Goal: Obtain resource: Obtain resource

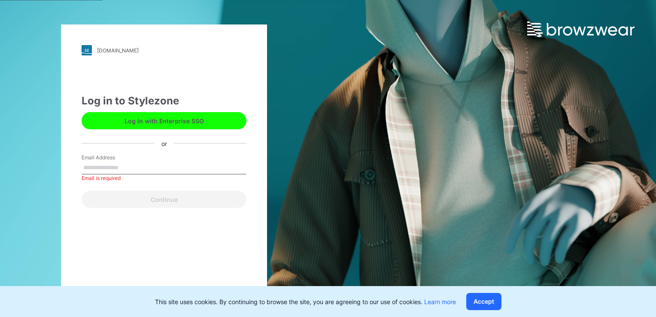
click at [113, 171] on input "Email Address" at bounding box center [164, 167] width 165 height 13
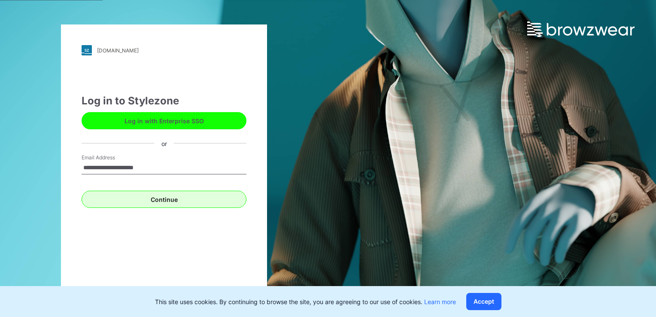
type input "**********"
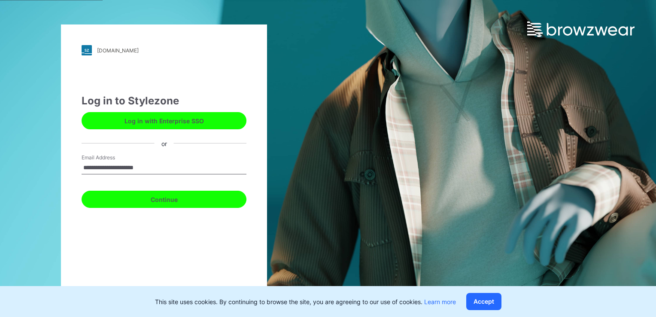
click at [188, 198] on button "Continue" at bounding box center [164, 199] width 165 height 17
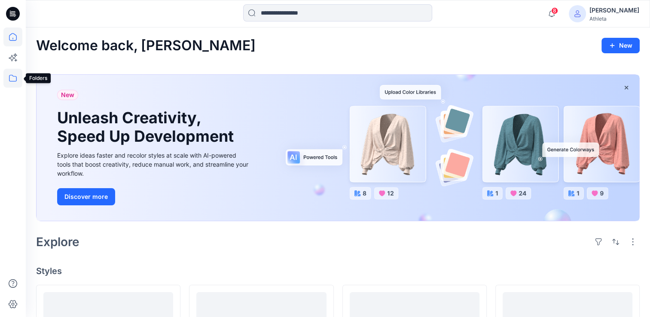
click at [8, 80] on icon at bounding box center [12, 78] width 19 height 19
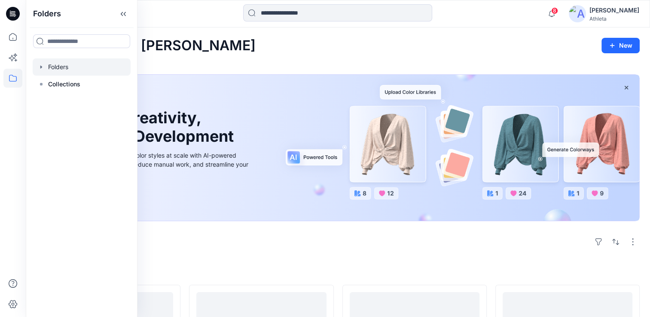
click at [71, 68] on div at bounding box center [82, 66] width 98 height 17
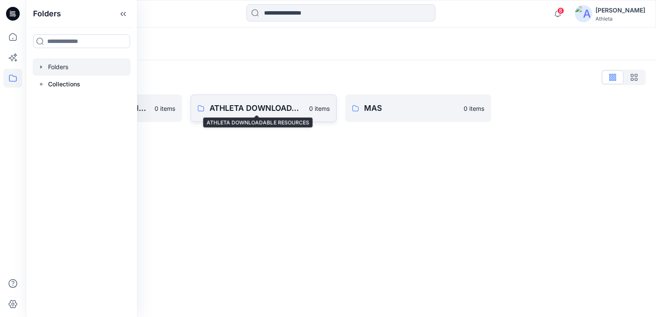
click at [254, 109] on p "ATHLETA DOWNLOADABLE RESOURCES" at bounding box center [257, 108] width 94 height 12
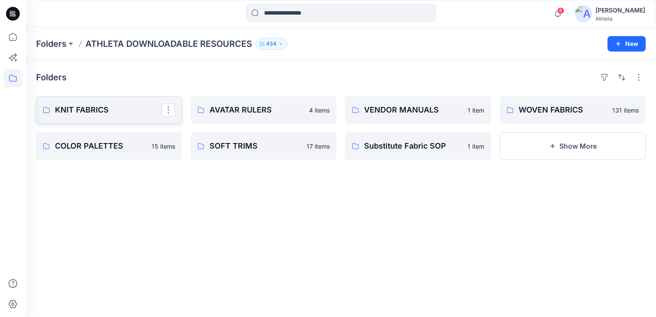
click at [97, 109] on p "KNIT FABRICS" at bounding box center [108, 110] width 107 height 12
